Goal: Use online tool/utility: Utilize a website feature to perform a specific function

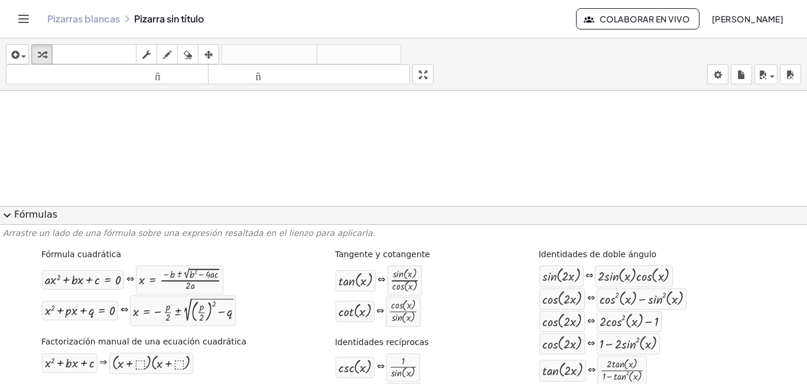
scroll to position [118, 0]
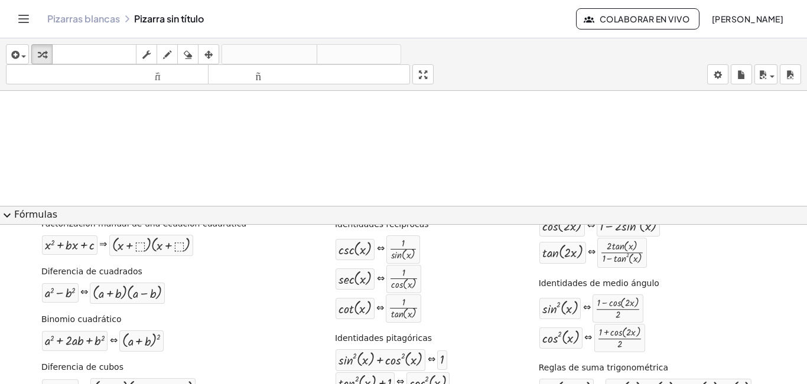
click at [331, 134] on div at bounding box center [403, 294] width 807 height 643
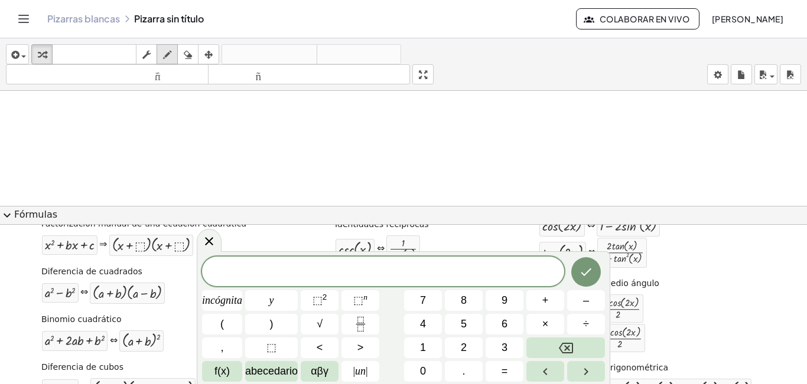
click at [165, 56] on icon "button" at bounding box center [167, 55] width 8 height 14
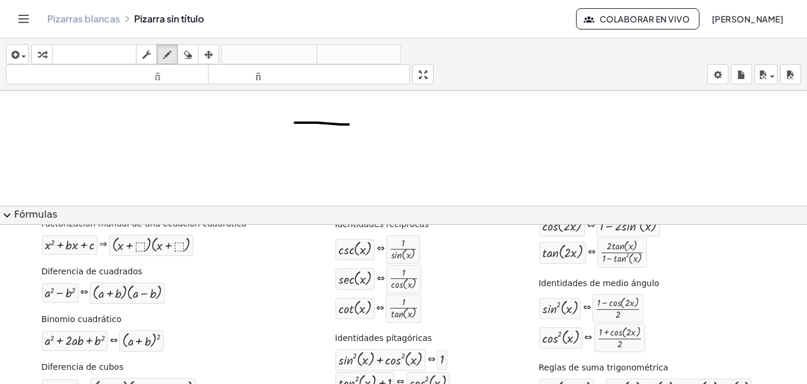
drag, startPoint x: 295, startPoint y: 123, endPoint x: 350, endPoint y: 125, distance: 55.0
click at [350, 125] on div at bounding box center [403, 294] width 807 height 643
click at [17, 214] on font "Fórmulas" at bounding box center [35, 214] width 43 height 11
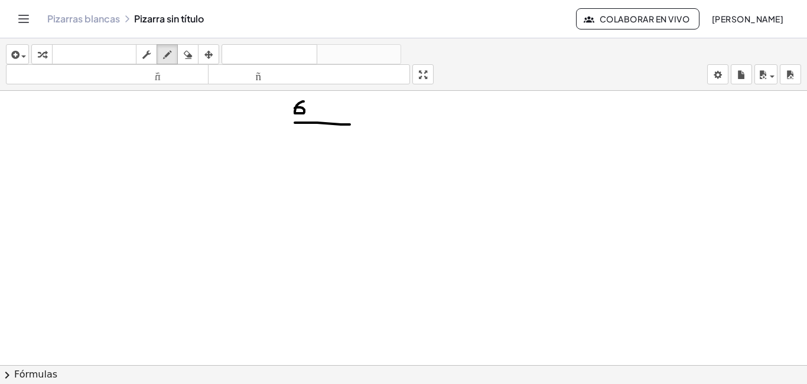
drag, startPoint x: 304, startPoint y: 102, endPoint x: 295, endPoint y: 109, distance: 11.3
click at [295, 109] on div at bounding box center [403, 294] width 807 height 643
drag, startPoint x: 317, startPoint y: 114, endPoint x: 318, endPoint y: 99, distance: 15.4
click at [318, 99] on div at bounding box center [403, 294] width 807 height 643
drag, startPoint x: 312, startPoint y: 106, endPoint x: 323, endPoint y: 106, distance: 10.6
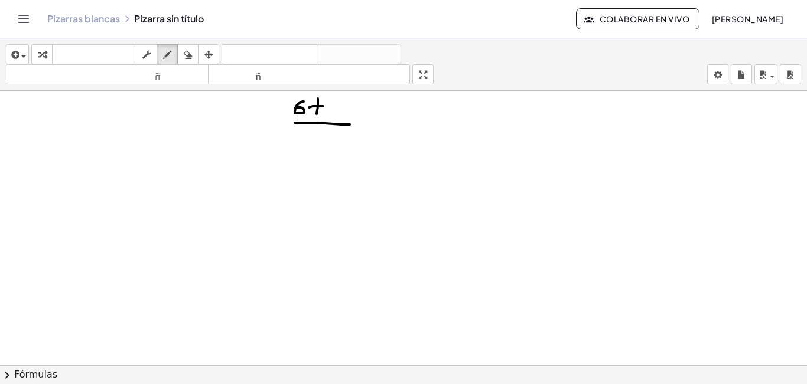
click at [323, 106] on div at bounding box center [403, 294] width 807 height 643
drag, startPoint x: 554, startPoint y: 164, endPoint x: 592, endPoint y: 167, distance: 37.9
click at [587, 167] on div at bounding box center [403, 294] width 807 height 643
drag, startPoint x: 467, startPoint y: 121, endPoint x: 460, endPoint y: 145, distance: 24.7
click at [450, 145] on div at bounding box center [403, 294] width 807 height 643
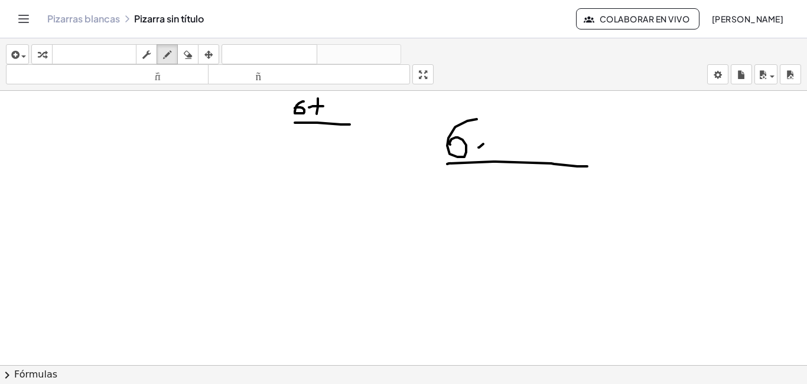
drag, startPoint x: 478, startPoint y: 148, endPoint x: 495, endPoint y: 135, distance: 20.7
click at [493, 137] on div at bounding box center [403, 294] width 807 height 643
drag, startPoint x: 482, startPoint y: 135, endPoint x: 501, endPoint y: 149, distance: 24.1
click at [501, 148] on div at bounding box center [403, 294] width 807 height 643
drag, startPoint x: 520, startPoint y: 152, endPoint x: 513, endPoint y: 127, distance: 25.6
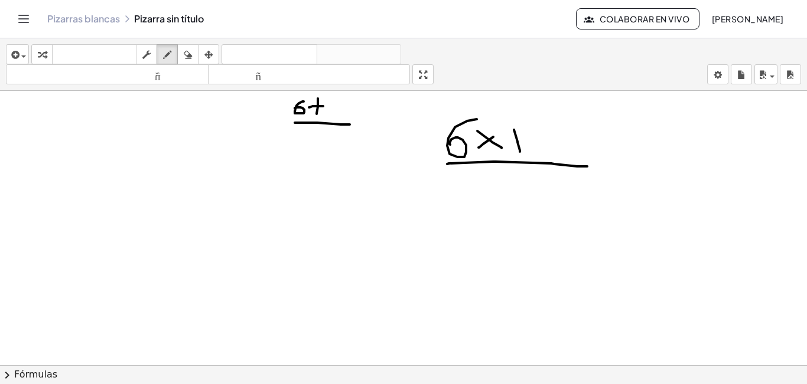
click at [513, 127] on div at bounding box center [403, 294] width 807 height 643
drag, startPoint x: 514, startPoint y: 138, endPoint x: 529, endPoint y: 136, distance: 15.4
click at [529, 136] on div at bounding box center [403, 294] width 807 height 643
drag, startPoint x: 547, startPoint y: 130, endPoint x: 546, endPoint y: 154, distance: 24.2
click at [546, 155] on div at bounding box center [403, 294] width 807 height 643
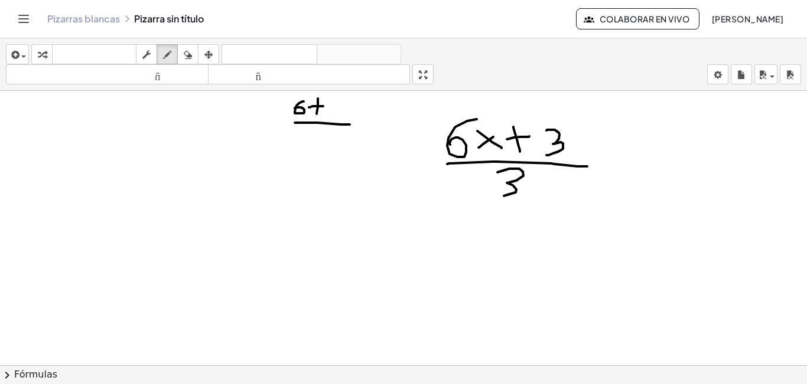
drag, startPoint x: 497, startPoint y: 172, endPoint x: 490, endPoint y: 198, distance: 26.4
click at [498, 197] on div at bounding box center [403, 294] width 807 height 643
click at [175, 56] on div "button" at bounding box center [166, 54] width 15 height 14
click at [165, 56] on icon "button" at bounding box center [167, 55] width 8 height 14
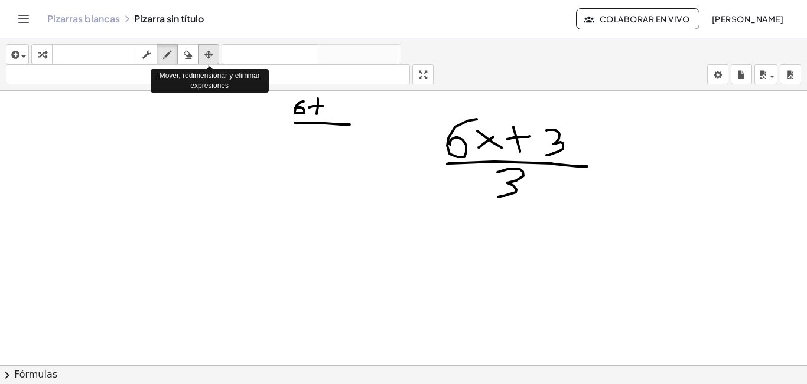
click at [206, 55] on icon "button" at bounding box center [208, 55] width 8 height 14
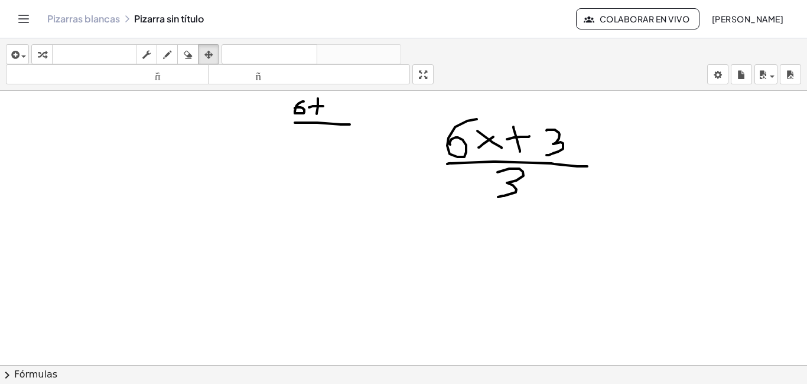
drag, startPoint x: 445, startPoint y: 115, endPoint x: 418, endPoint y: 140, distance: 36.8
click at [425, 146] on div at bounding box center [403, 294] width 807 height 643
click at [475, 144] on div at bounding box center [403, 294] width 807 height 643
click at [491, 144] on div at bounding box center [403, 294] width 807 height 643
drag, startPoint x: 511, startPoint y: 143, endPoint x: 530, endPoint y: 143, distance: 18.9
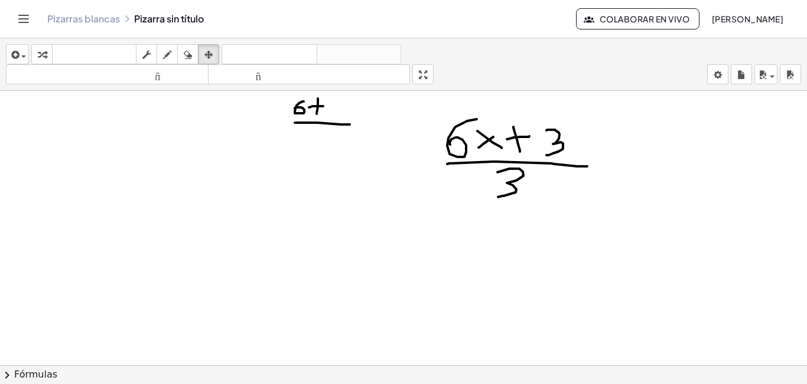
click at [522, 143] on div at bounding box center [403, 294] width 807 height 643
drag, startPoint x: 537, startPoint y: 145, endPoint x: 549, endPoint y: 149, distance: 12.3
click at [549, 149] on div at bounding box center [403, 294] width 807 height 643
drag, startPoint x: 555, startPoint y: 145, endPoint x: 560, endPoint y: 158, distance: 14.0
click at [558, 158] on div at bounding box center [403, 294] width 807 height 643
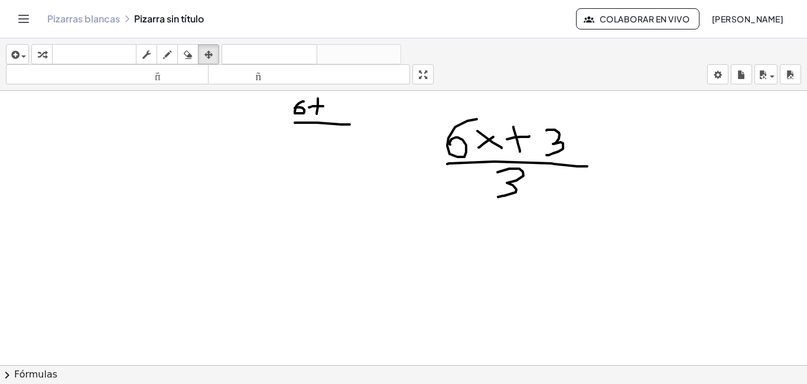
click at [560, 162] on div at bounding box center [403, 294] width 807 height 643
click at [127, 75] on font "tamaño_del_formato" at bounding box center [107, 74] width 197 height 11
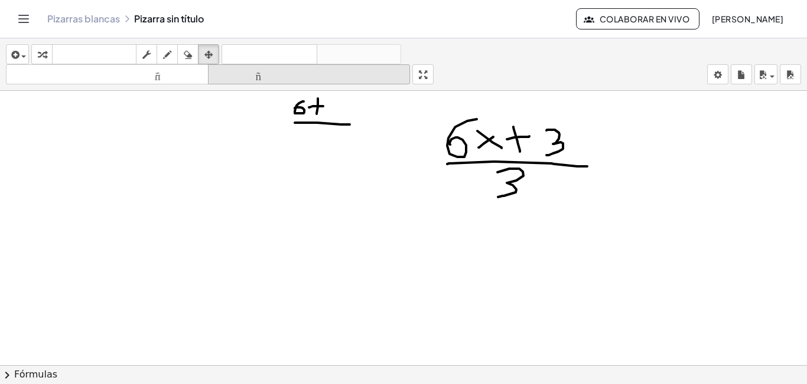
click at [247, 70] on font "tamaño_del_formato" at bounding box center [309, 74] width 197 height 11
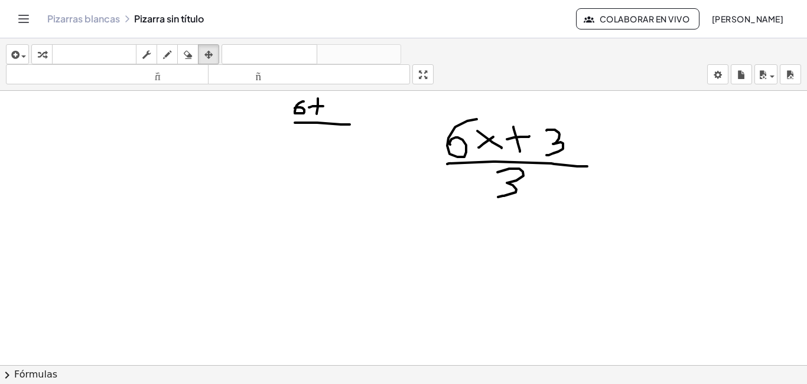
drag, startPoint x: 464, startPoint y: 141, endPoint x: 480, endPoint y: 141, distance: 16.0
click at [466, 141] on div at bounding box center [403, 294] width 807 height 643
click at [9, 50] on icon "button" at bounding box center [14, 55] width 11 height 14
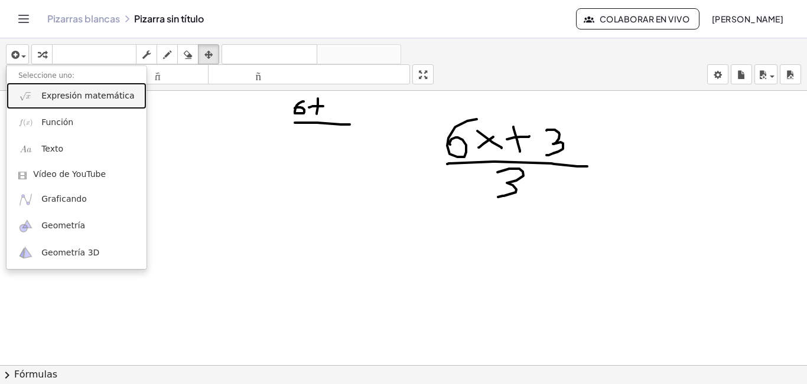
click at [77, 97] on font "Expresión matemática" at bounding box center [87, 95] width 93 height 9
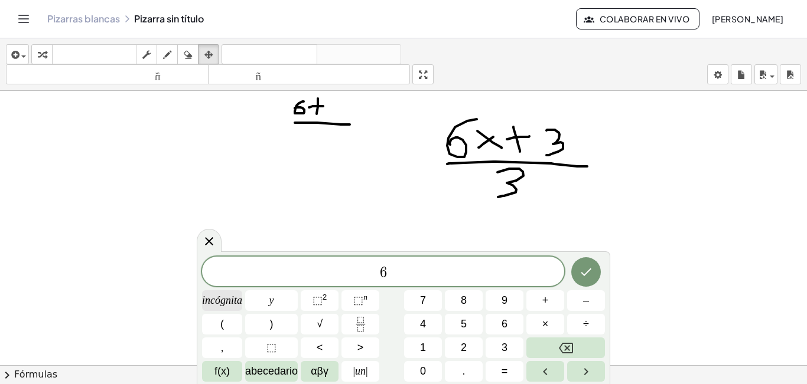
click at [216, 301] on font "incógnita" at bounding box center [222, 301] width 40 height 12
click at [545, 327] on font "×" at bounding box center [545, 324] width 6 height 12
click at [578, 354] on button "Retroceso" at bounding box center [565, 348] width 79 height 21
click at [539, 304] on button "+" at bounding box center [545, 301] width 38 height 21
click at [369, 328] on button "Fracción" at bounding box center [360, 324] width 38 height 21
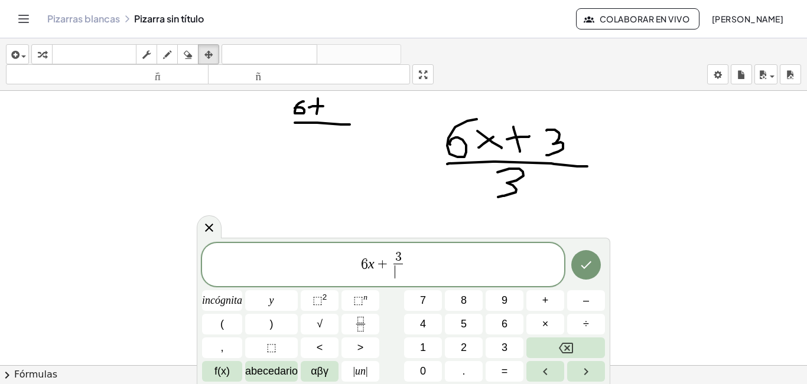
click at [370, 266] on var "x" at bounding box center [371, 263] width 6 height 15
click at [377, 275] on span "6 x ​ + 3 ​" at bounding box center [383, 265] width 362 height 31
drag, startPoint x: 417, startPoint y: 262, endPoint x: 349, endPoint y: 260, distance: 67.9
click at [349, 260] on span "6 x + 3 ​" at bounding box center [383, 265] width 362 height 31
click at [354, 322] on icon "Fracción" at bounding box center [360, 324] width 15 height 15
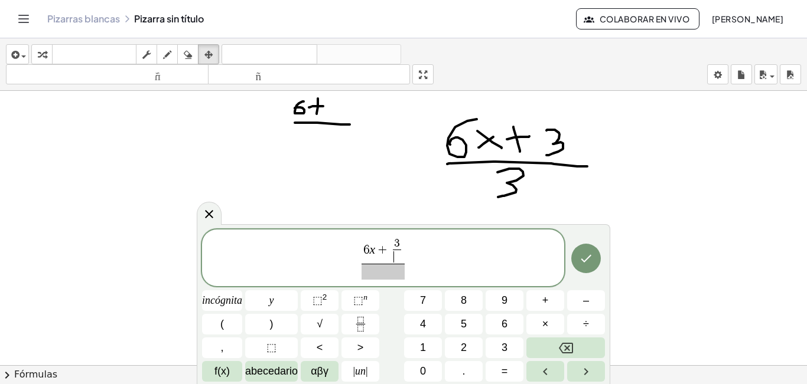
click at [402, 252] on span "3 ​ ​" at bounding box center [396, 251] width 13 height 26
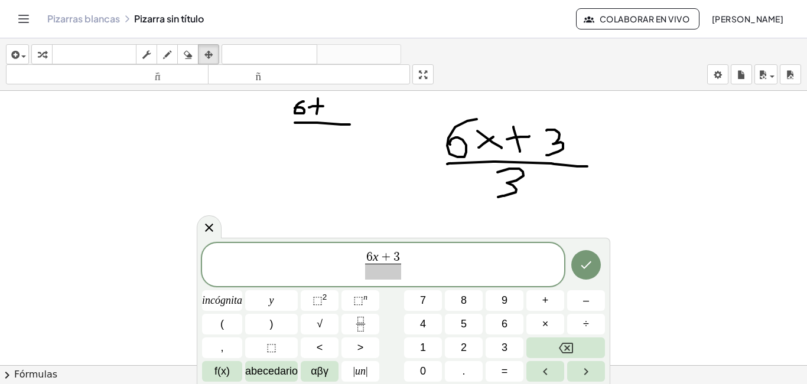
click at [389, 271] on span at bounding box center [383, 272] width 37 height 16
click at [584, 261] on icon "Hecho" at bounding box center [586, 265] width 14 height 14
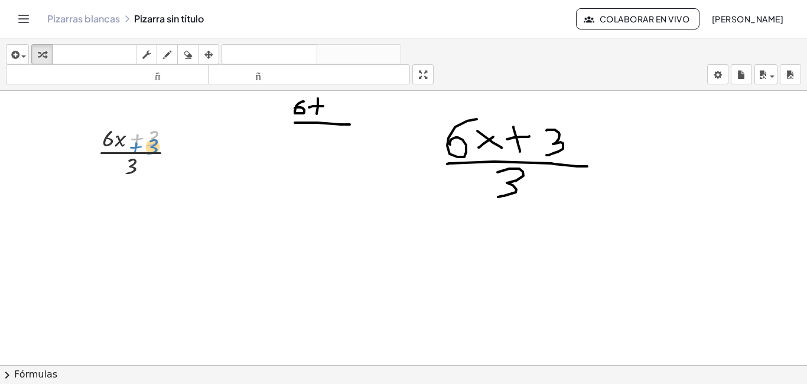
drag, startPoint x: 139, startPoint y: 146, endPoint x: 136, endPoint y: 154, distance: 7.9
click at [136, 154] on div at bounding box center [141, 151] width 99 height 59
drag, startPoint x: 76, startPoint y: 144, endPoint x: 132, endPoint y: 144, distance: 56.1
click at [132, 144] on div "· ( + · 6 · x + 3 ) · 3" at bounding box center [403, 294] width 807 height 643
drag, startPoint x: 124, startPoint y: 144, endPoint x: 71, endPoint y: 145, distance: 53.2
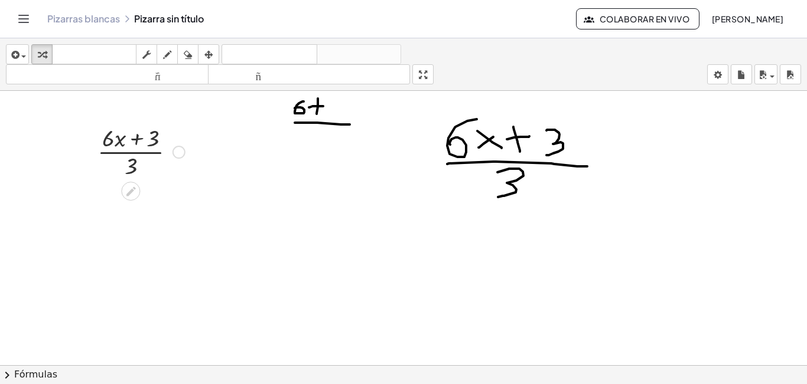
click at [71, 145] on div at bounding box center [403, 294] width 807 height 643
click at [116, 154] on div at bounding box center [141, 151] width 99 height 59
click at [131, 163] on div at bounding box center [141, 151] width 99 height 59
click at [21, 60] on span "button" at bounding box center [20, 56] width 2 height 8
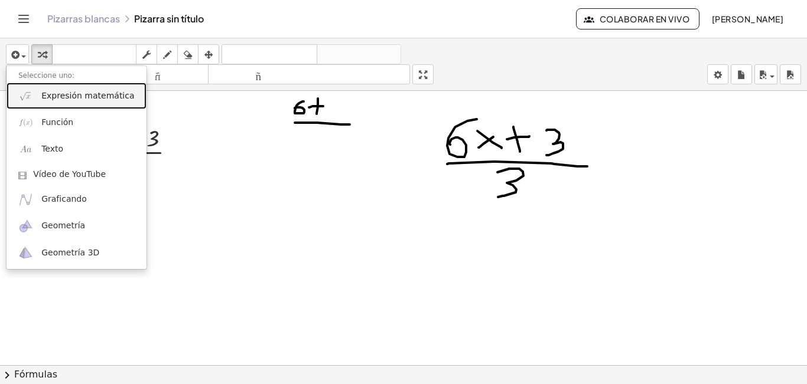
click at [49, 94] on font "Expresión matemática" at bounding box center [87, 95] width 93 height 9
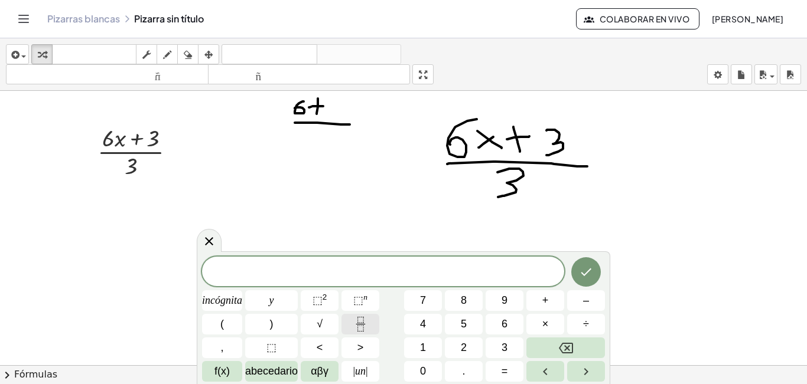
click at [359, 328] on icon "Fracción" at bounding box center [360, 324] width 15 height 15
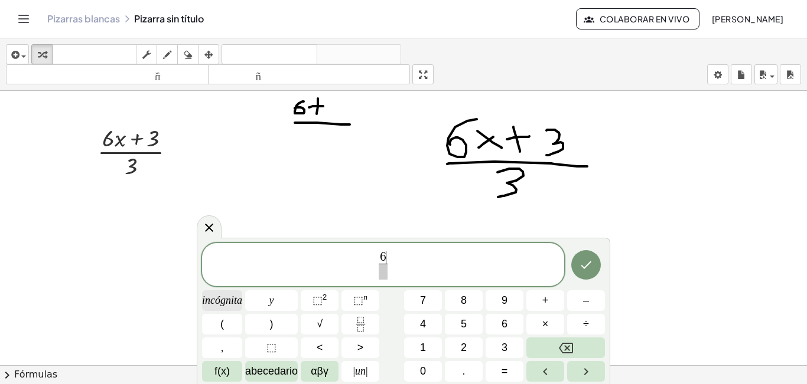
click at [220, 297] on font "incógnita" at bounding box center [222, 301] width 40 height 12
click at [550, 302] on button "+" at bounding box center [545, 301] width 38 height 21
click at [491, 348] on button "3" at bounding box center [504, 348] width 38 height 21
click at [369, 271] on span at bounding box center [383, 272] width 37 height 16
drag, startPoint x: 408, startPoint y: 265, endPoint x: 347, endPoint y: 263, distance: 60.3
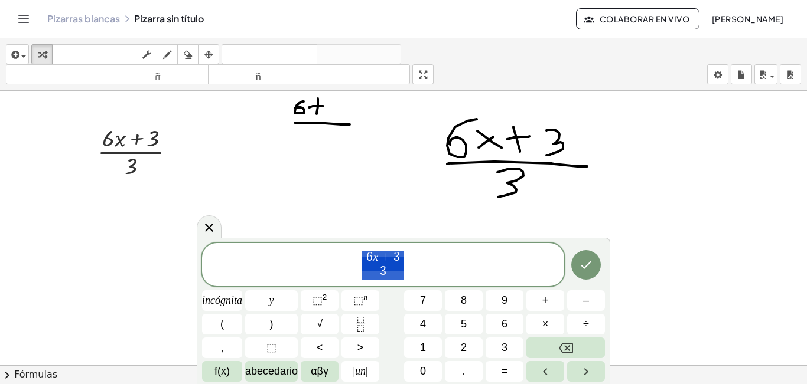
click at [347, 263] on span "6 x + 3 3 ​" at bounding box center [383, 265] width 362 height 31
